Goal: Information Seeking & Learning: Learn about a topic

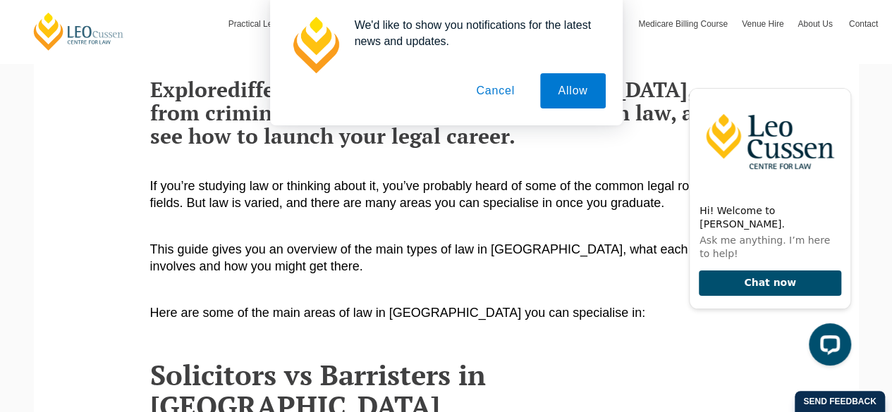
scroll to position [128, 0]
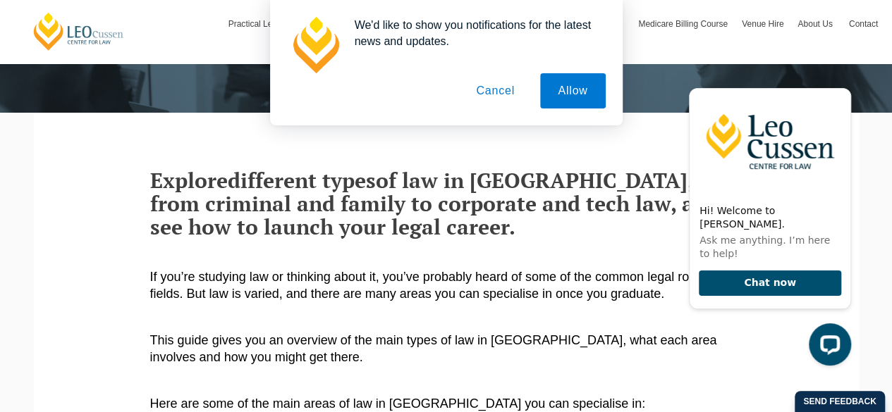
click at [500, 89] on button "Cancel" at bounding box center [495, 90] width 74 height 35
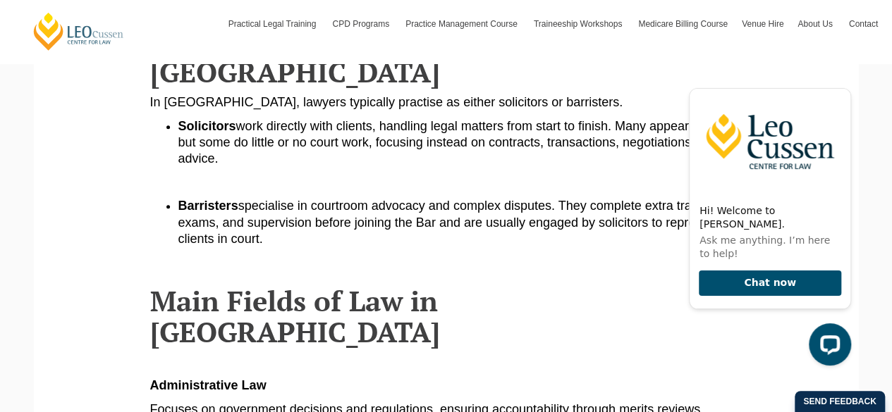
scroll to position [558, 0]
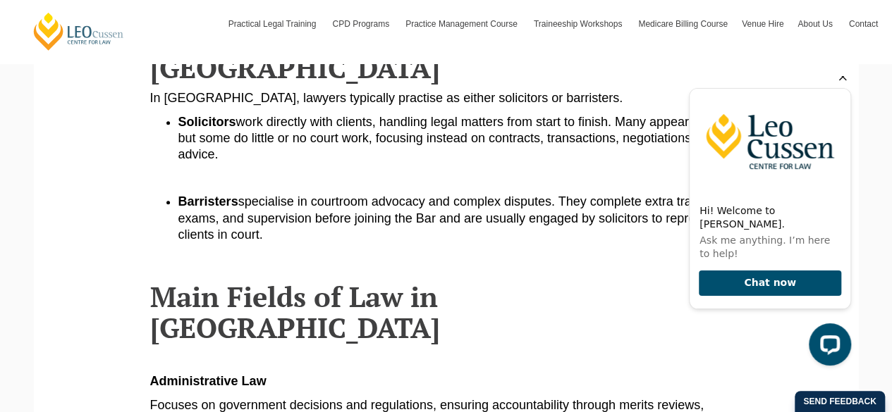
click at [841, 85] on icon "Hide greeting" at bounding box center [842, 76] width 17 height 17
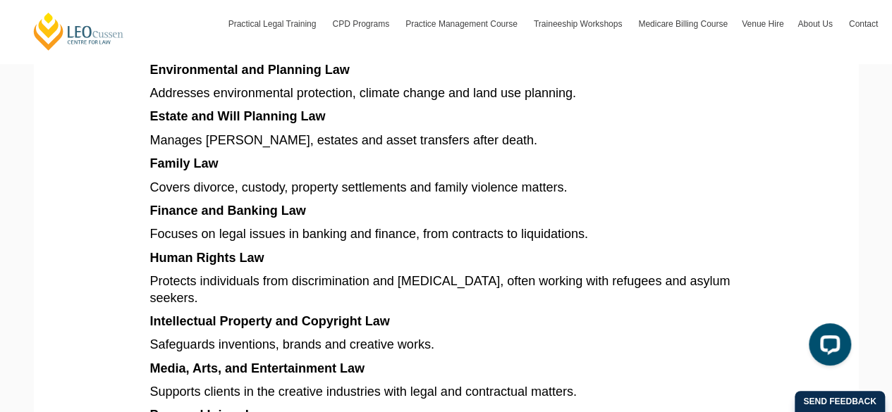
scroll to position [1298, 0]
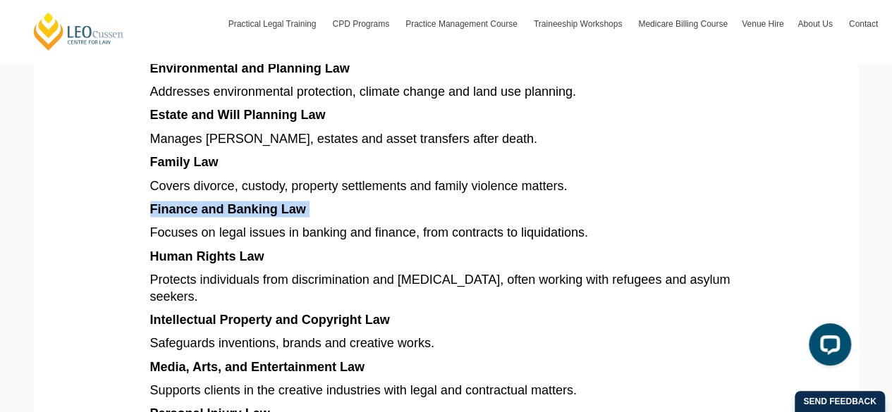
drag, startPoint x: 321, startPoint y: 147, endPoint x: 145, endPoint y: 145, distance: 175.5
click at [145, 145] on section "Explore different types of law in [GEOGRAPHIC_DATA], from criminal and family t…" at bounding box center [446, 1] width 804 height 2117
copy p "Finance and Banking Law"
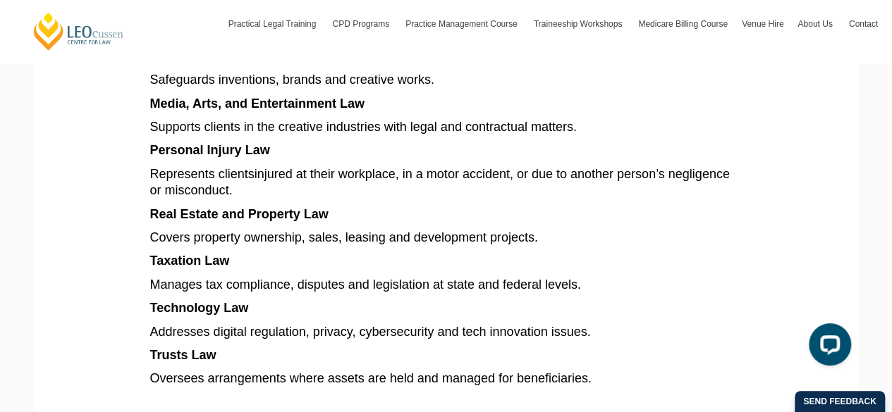
scroll to position [1558, 0]
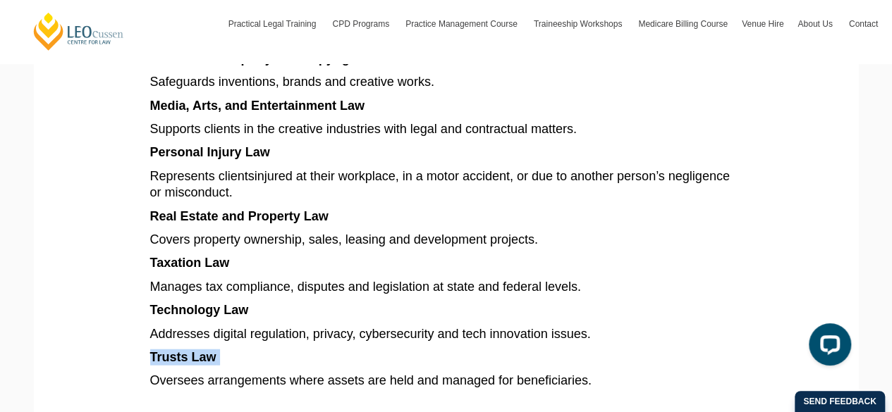
drag, startPoint x: 219, startPoint y: 300, endPoint x: 144, endPoint y: 297, distance: 75.5
copy p "Trusts Law"
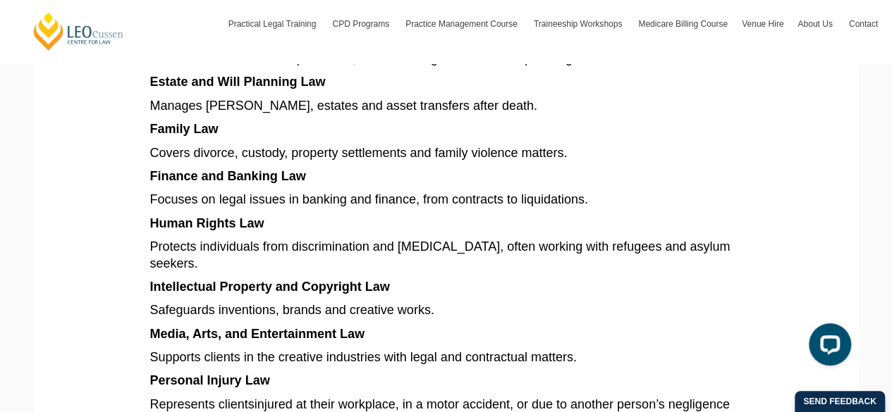
scroll to position [1330, 0]
drag, startPoint x: 390, startPoint y: 226, endPoint x: 140, endPoint y: 242, distance: 251.4
click at [408, 279] on p "Intellectual Property and Copyright Law" at bounding box center [446, 287] width 592 height 16
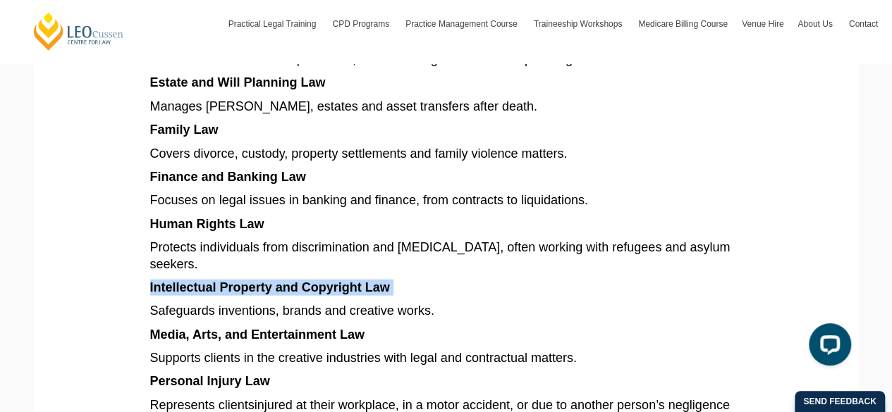
drag, startPoint x: 398, startPoint y: 230, endPoint x: 147, endPoint y: 222, distance: 251.1
copy p "Intellectual Property and Copyright Law"
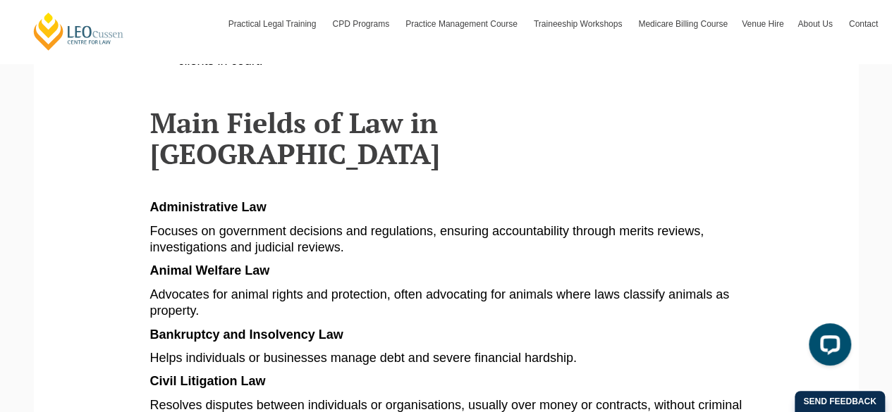
scroll to position [785, 0]
